Goal: Use online tool/utility: Use online tool/utility

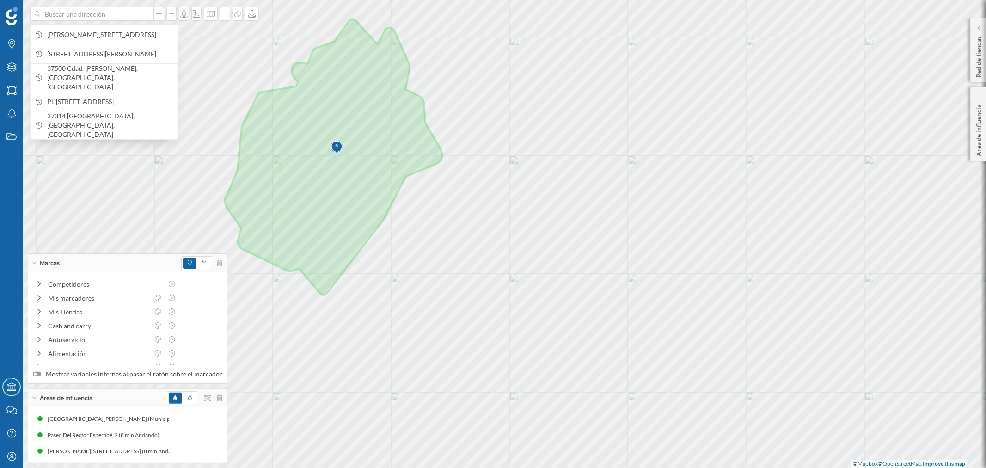
type input "A"
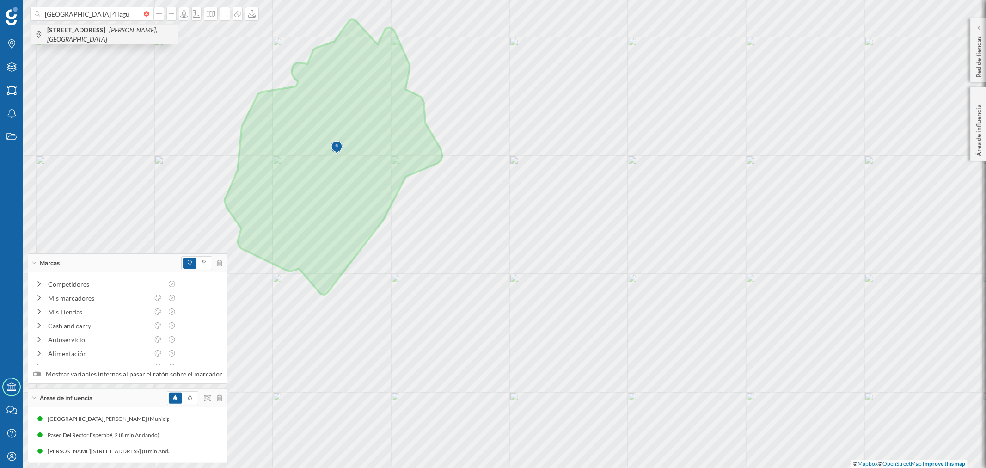
type input "[GEOGRAPHIC_DATA] 4 lagu"
click at [125, 39] on span "[STREET_ADDRESS][PERSON_NAME]" at bounding box center [110, 34] width 126 height 18
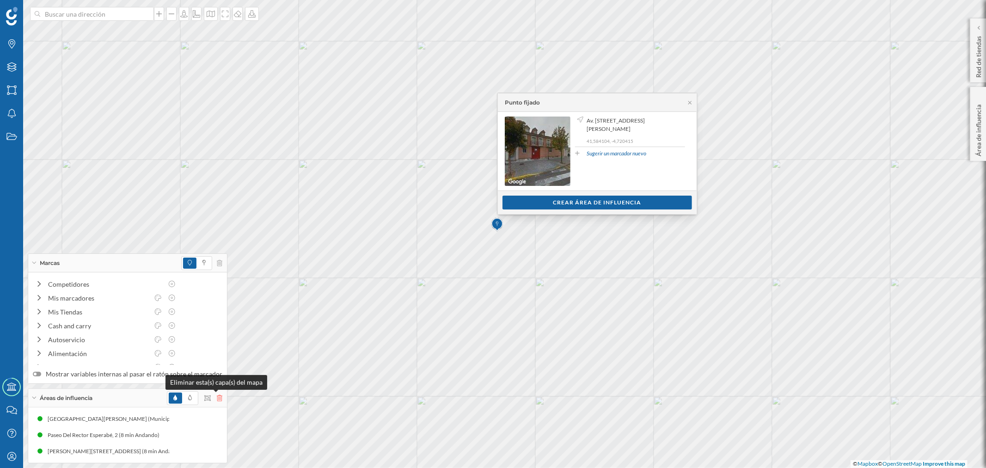
click at [217, 400] on icon at bounding box center [220, 398] width 6 height 6
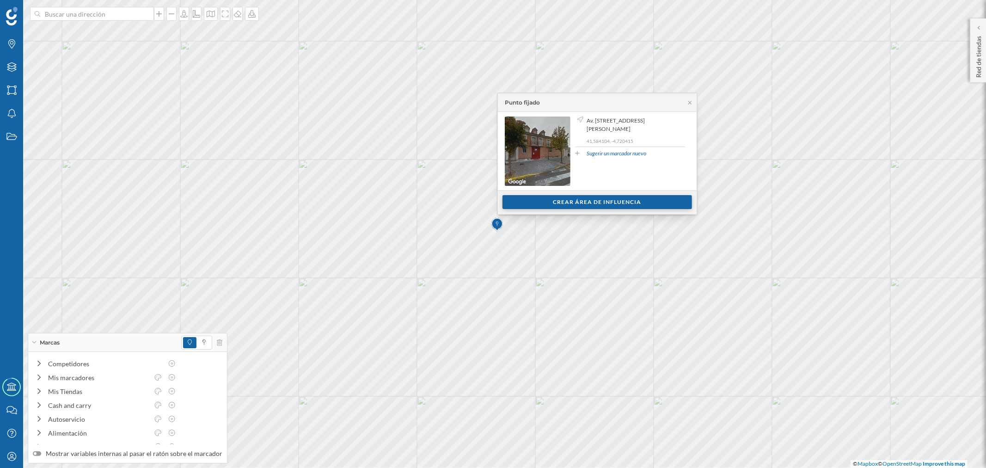
click at [566, 202] on div "Crear área de influencia" at bounding box center [598, 202] width 190 height 14
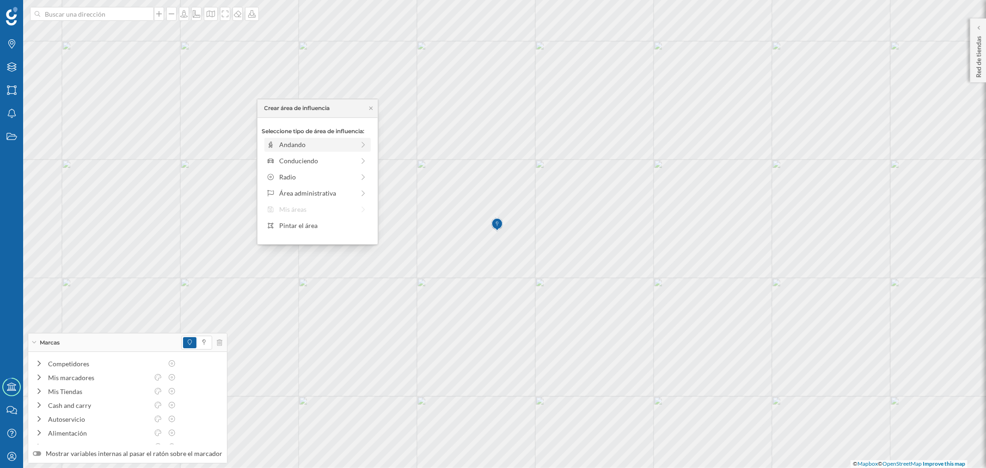
click at [274, 149] on div "Andando" at bounding box center [317, 145] width 106 height 14
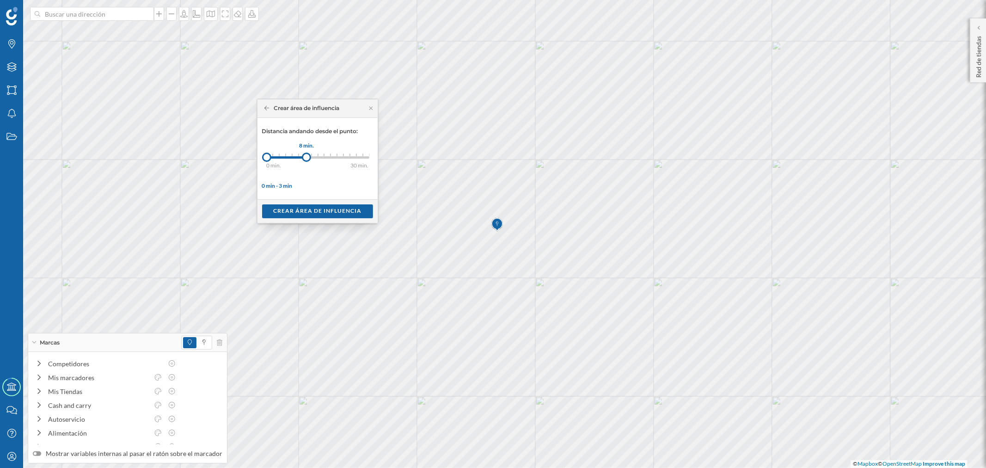
drag, startPoint x: 274, startPoint y: 158, endPoint x: 307, endPoint y: 159, distance: 32.8
click at [307, 159] on div at bounding box center [306, 157] width 9 height 9
click at [301, 207] on div "Crear área de influencia" at bounding box center [317, 211] width 111 height 14
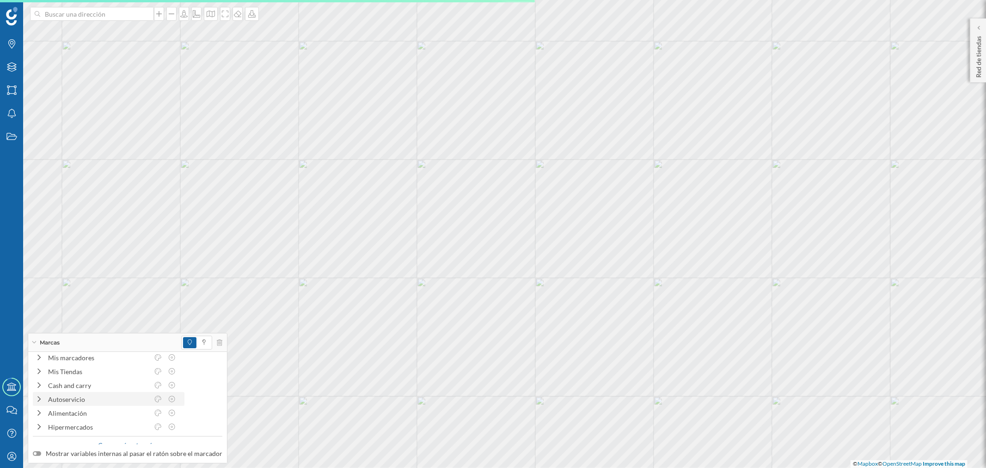
scroll to position [35, 0]
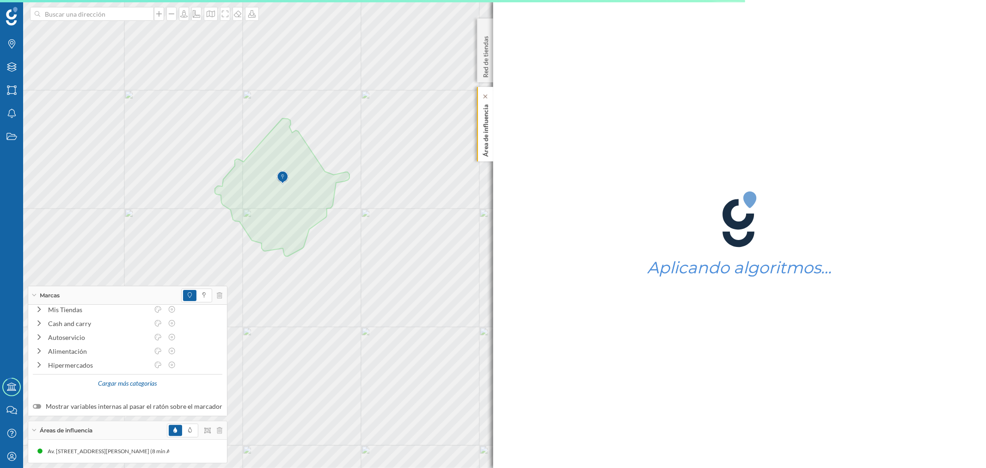
click at [487, 150] on p "Área de influencia" at bounding box center [485, 129] width 9 height 56
